Goal: Task Accomplishment & Management: Use online tool/utility

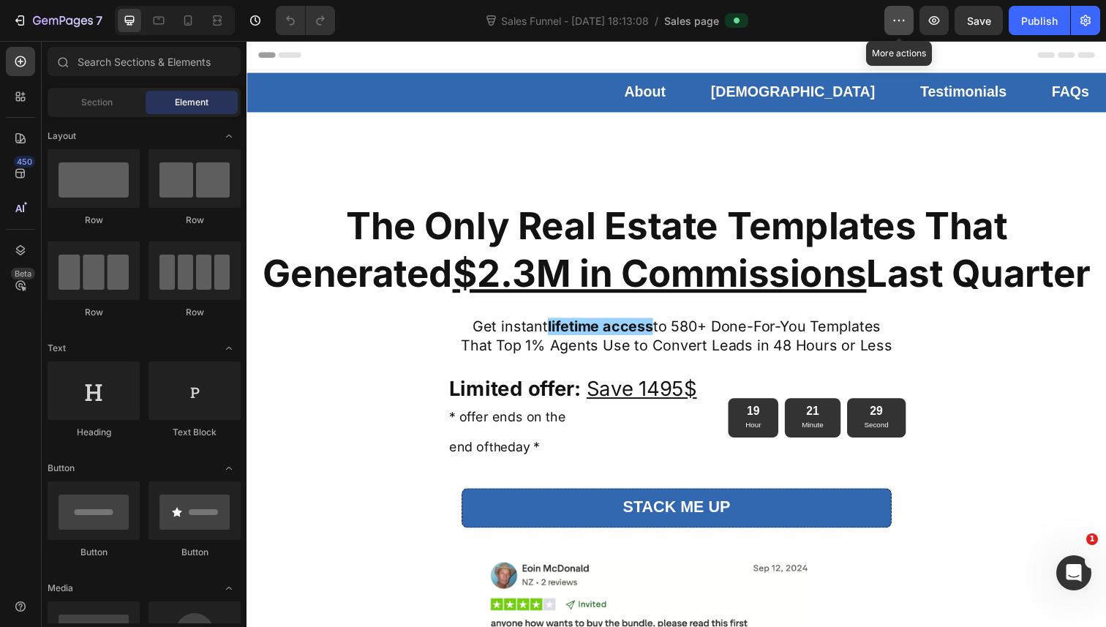
click at [902, 27] on icon "button" at bounding box center [898, 20] width 15 height 15
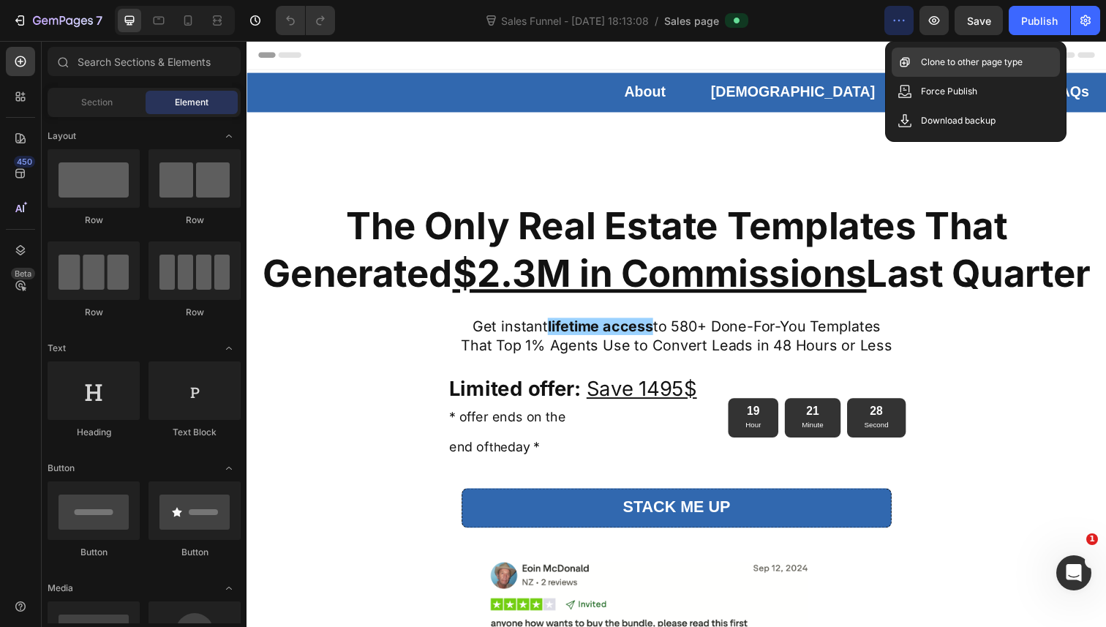
click at [933, 72] on div "Clone to other page type" at bounding box center [975, 62] width 168 height 29
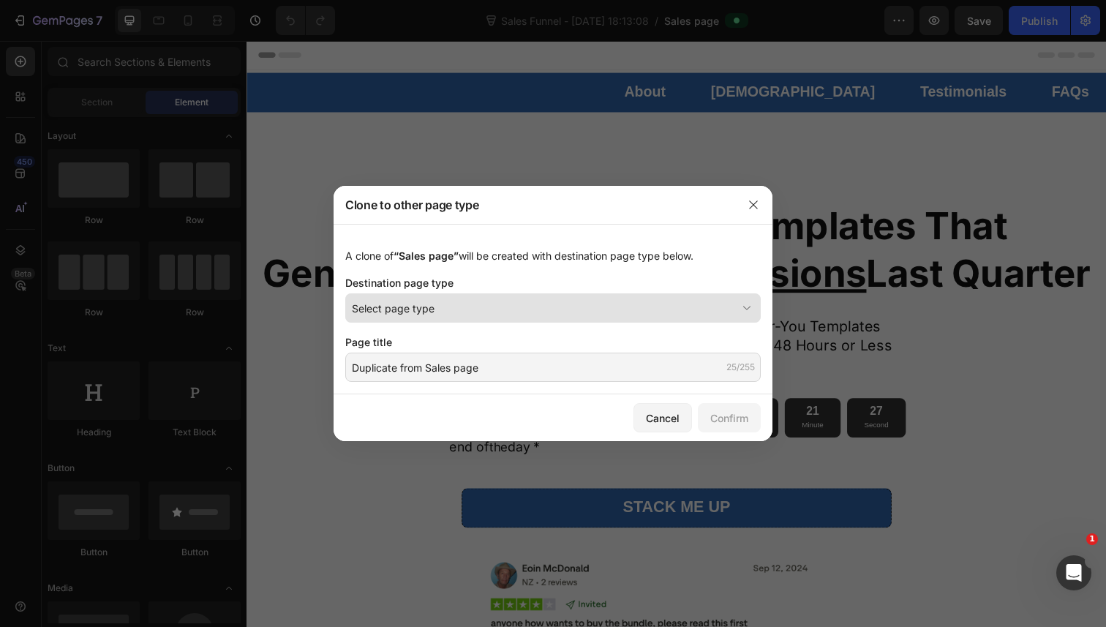
click at [488, 298] on button "Select page type" at bounding box center [552, 307] width 415 height 29
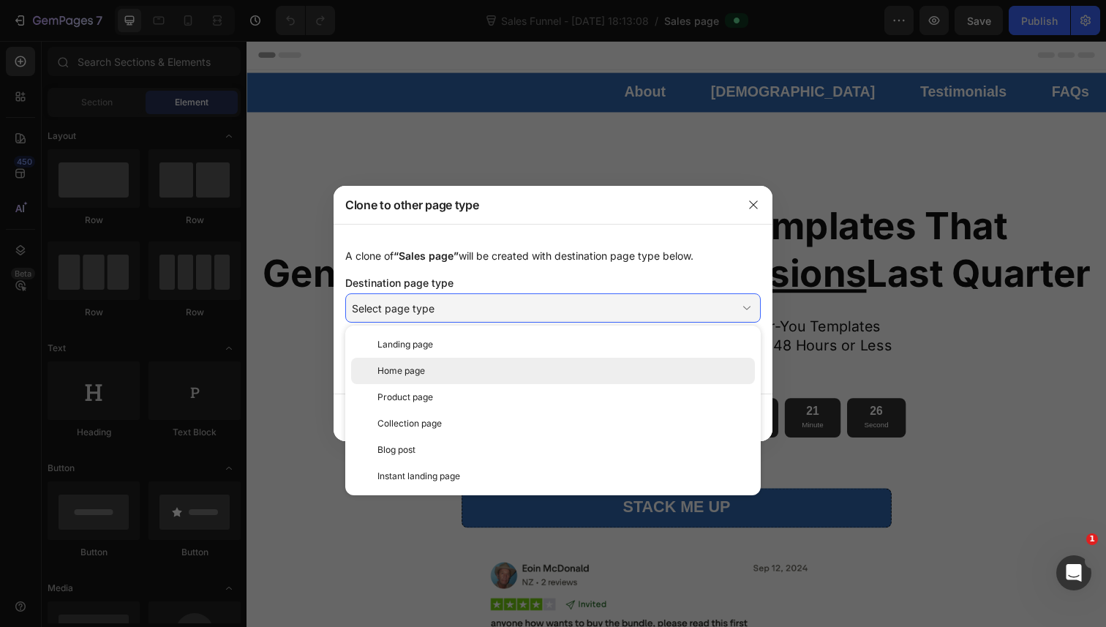
click at [439, 367] on div "Home page" at bounding box center [562, 370] width 371 height 13
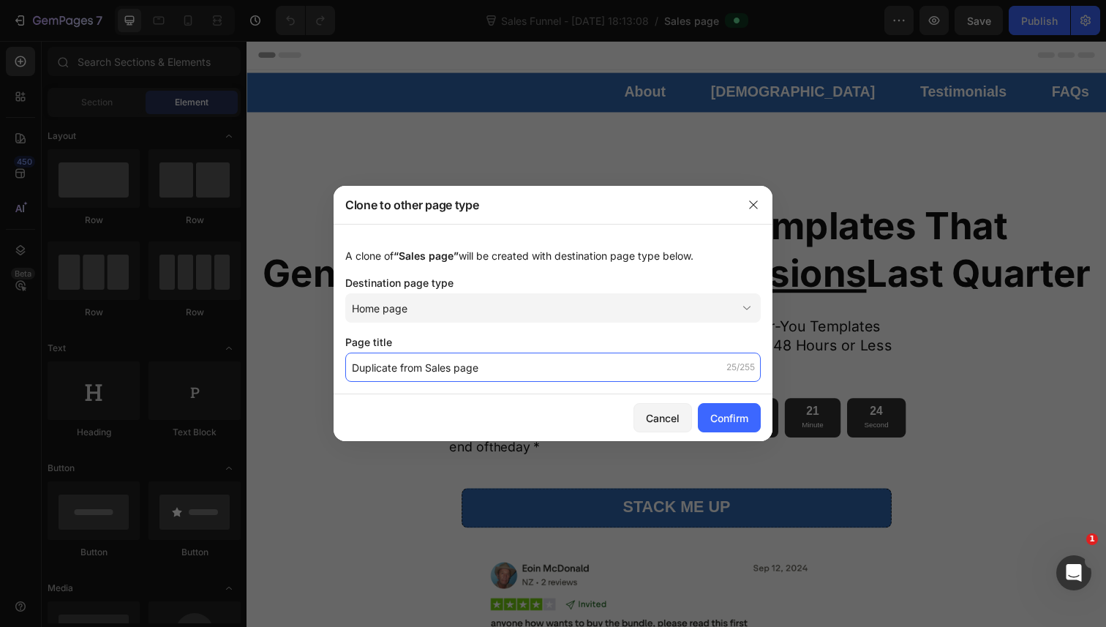
click at [479, 374] on input "Duplicate from Sales page" at bounding box center [552, 366] width 415 height 29
paste input "[PERSON_NAME]'s Real Estate AI Bundl"
type input "[PERSON_NAME]'s Real Estate AI Bundle"
click at [499, 334] on div "Page title" at bounding box center [552, 341] width 415 height 15
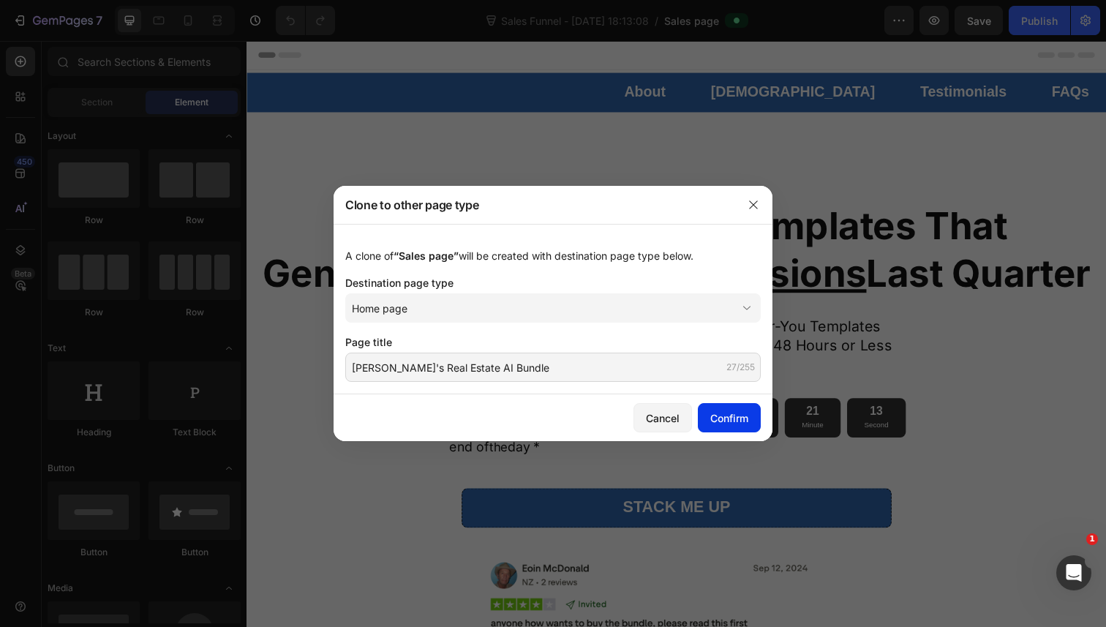
click at [728, 405] on button "Confirm" at bounding box center [729, 417] width 63 height 29
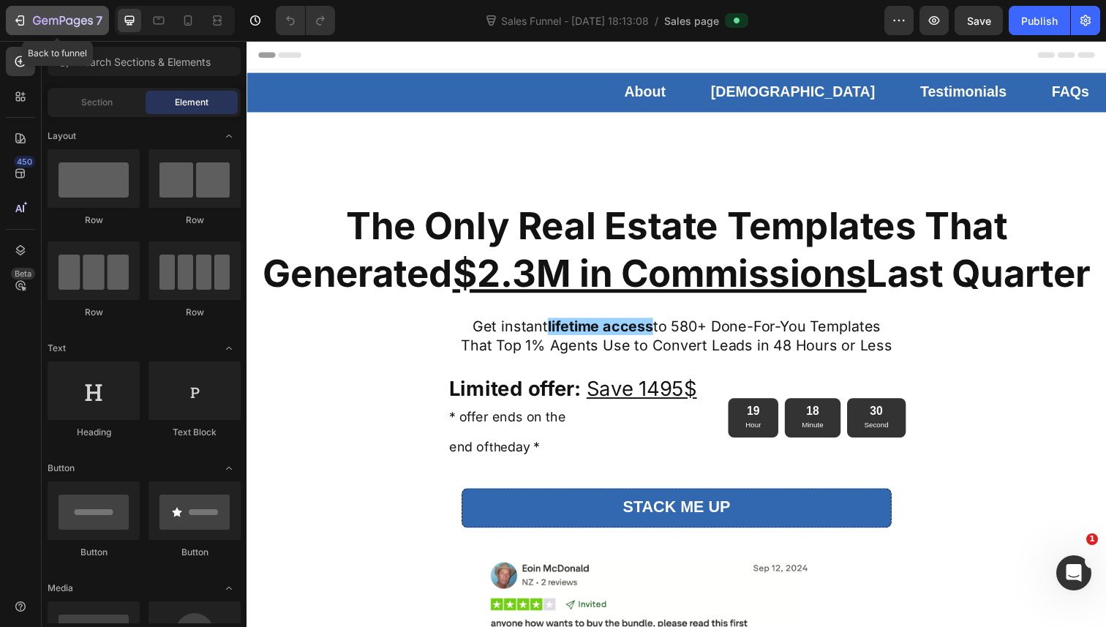
click at [11, 23] on button "7" at bounding box center [57, 20] width 103 height 29
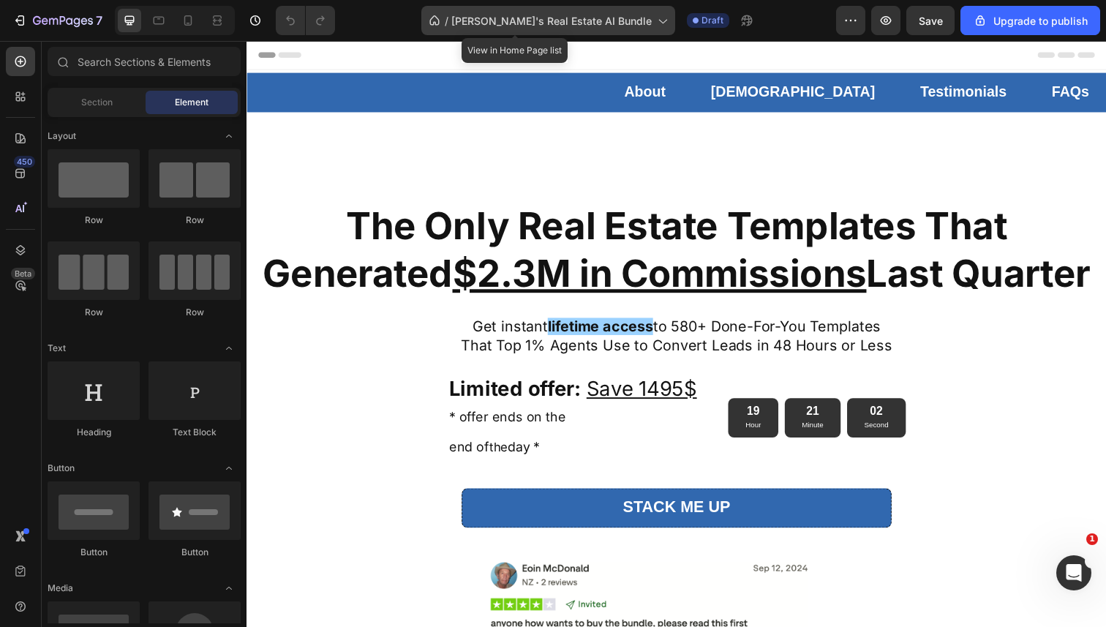
click at [567, 33] on div "/ Ben's Real Estate AI Bundle" at bounding box center [548, 20] width 254 height 29
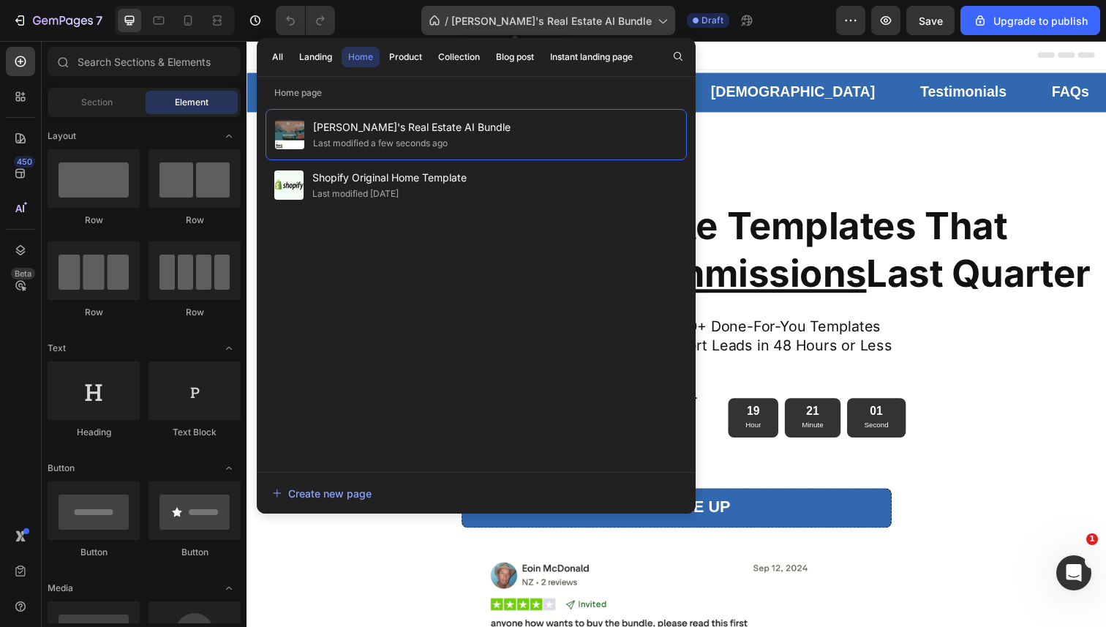
click at [567, 29] on div "/ Ben's Real Estate AI Bundle" at bounding box center [548, 20] width 254 height 29
